Goal: Information Seeking & Learning: Check status

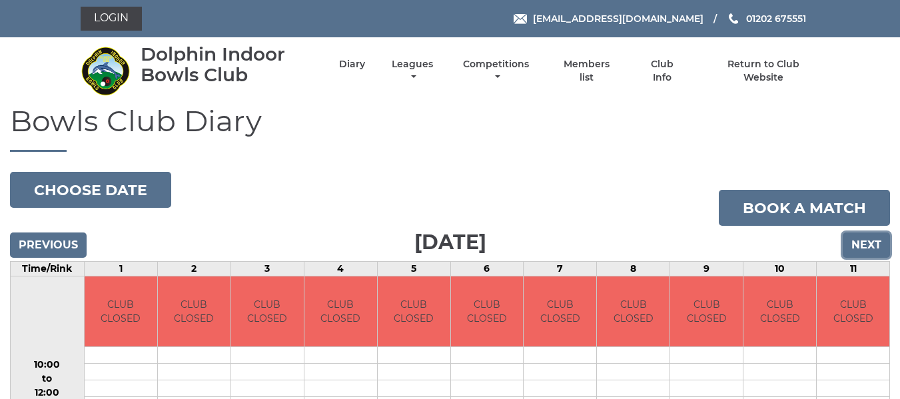
click at [867, 247] on input "Next" at bounding box center [866, 244] width 47 height 25
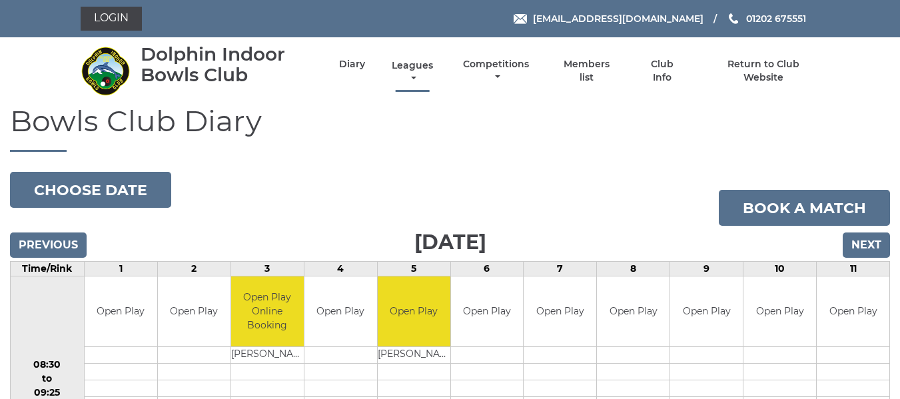
click at [414, 67] on link "Leagues" at bounding box center [412, 72] width 48 height 26
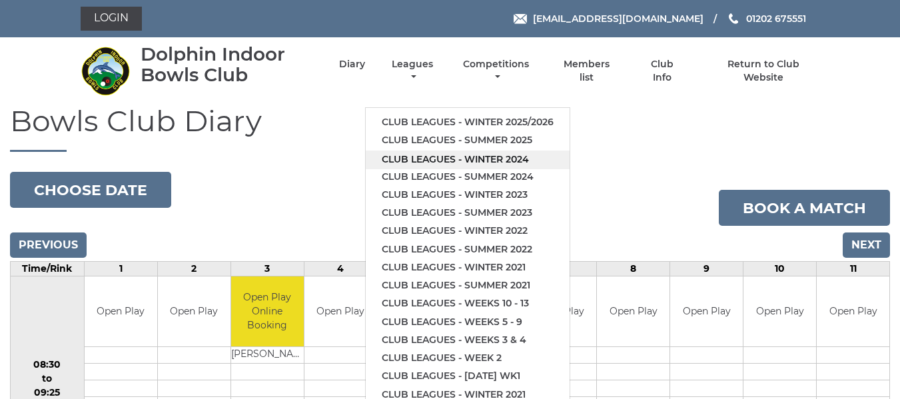
click at [422, 162] on link "Club leagues - Winter 2024" at bounding box center [468, 160] width 204 height 18
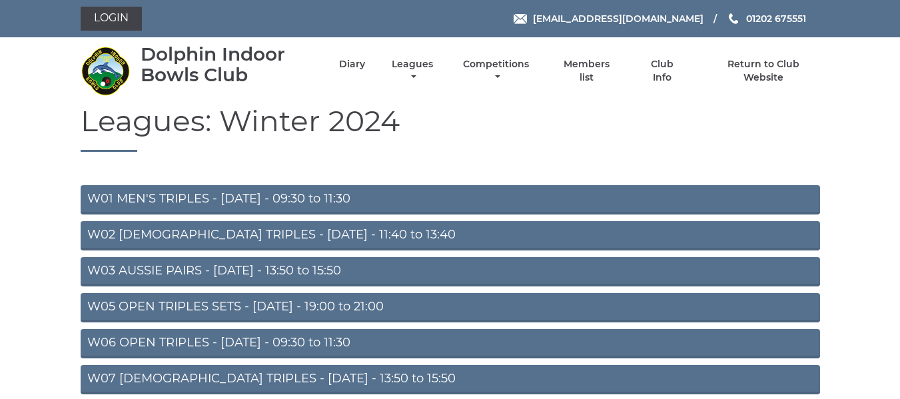
click at [219, 270] on link "W03 AUSSIE PAIRS - [DATE] - 13:50 to 15:50" at bounding box center [450, 271] width 739 height 29
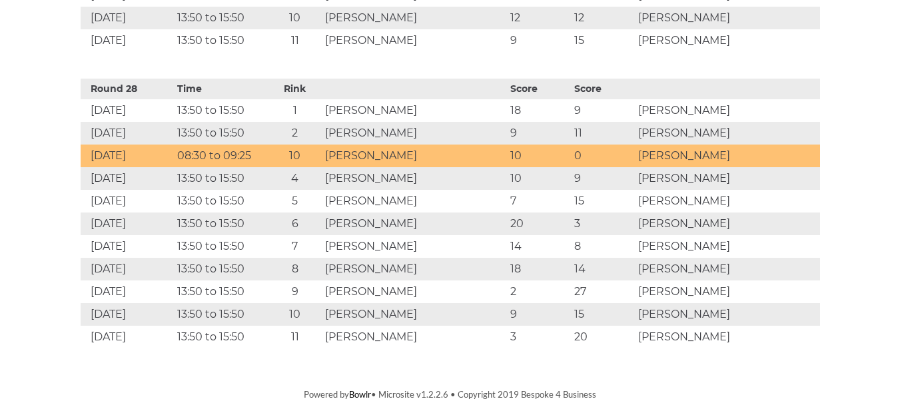
scroll to position [8877, 0]
